Goal: Information Seeking & Learning: Compare options

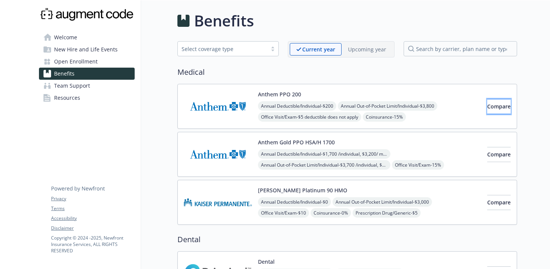
click at [487, 109] on span "Compare" at bounding box center [498, 106] width 23 height 7
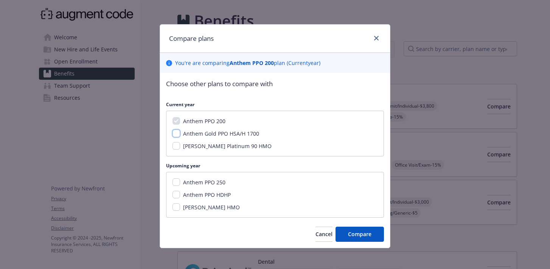
click at [175, 135] on input "Anthem Gold PPO HSA/H 1700" at bounding box center [176, 134] width 8 height 8
checkbox input "true"
click at [174, 194] on input "Anthem PPO HDHP" at bounding box center [176, 195] width 8 height 8
checkbox input "true"
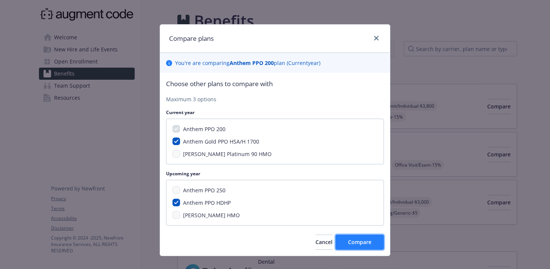
click at [350, 246] on button "Compare" at bounding box center [359, 242] width 48 height 15
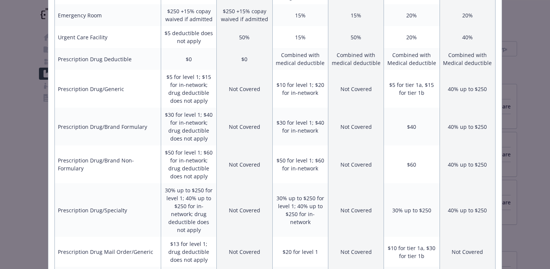
scroll to position [551, 0]
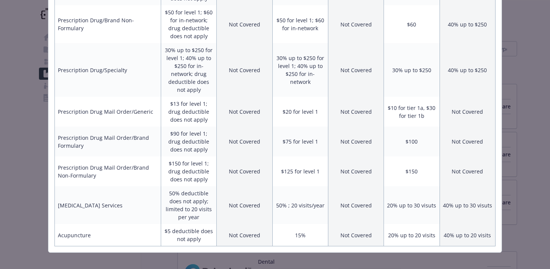
click at [30, 135] on div "Benefits Info Anthem PPO 200 Current year Anthem Gold PPO HSA/H 1700 Current ye…" at bounding box center [275, 134] width 550 height 269
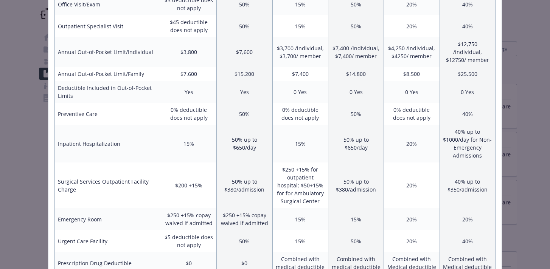
scroll to position [0, 0]
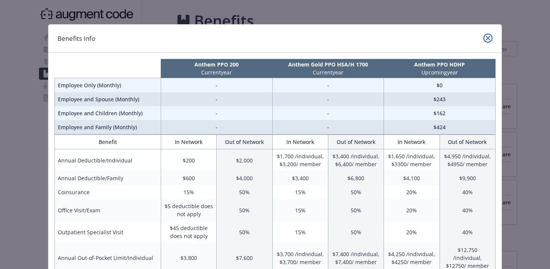
click at [488, 36] on icon "close" at bounding box center [488, 38] width 5 height 5
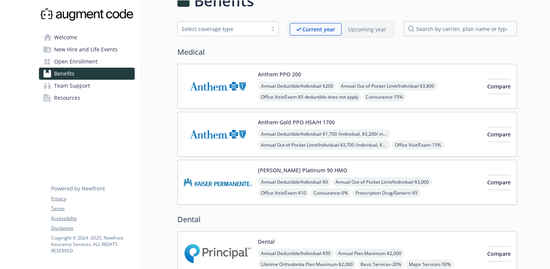
scroll to position [19, 0]
click at [109, 61] on link "Open Enrollment" at bounding box center [87, 62] width 96 height 12
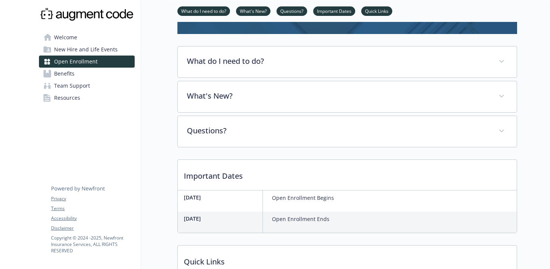
scroll to position [50, 0]
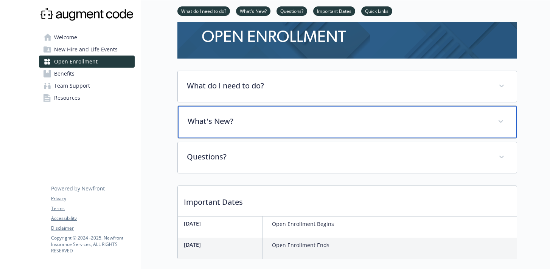
click at [261, 120] on p "What's New?" at bounding box center [338, 121] width 301 height 11
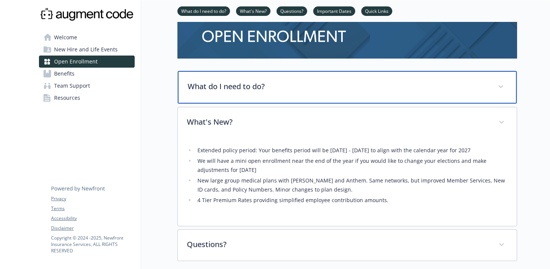
click at [250, 95] on div "What do I need to do?" at bounding box center [347, 87] width 339 height 33
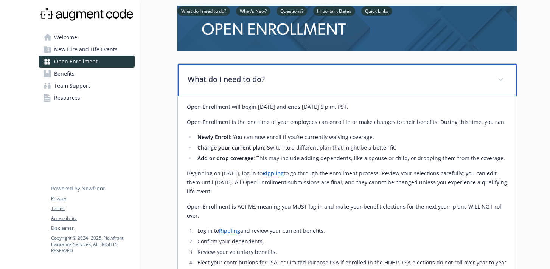
scroll to position [67, 0]
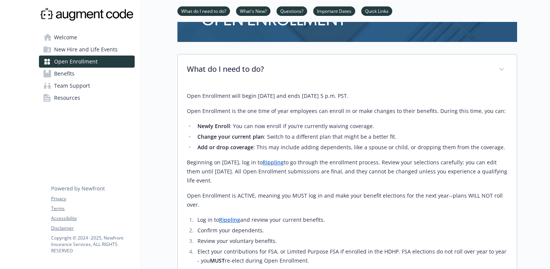
click at [284, 161] on link "Rippling" at bounding box center [272, 162] width 21 height 7
